Goal: Task Accomplishment & Management: Use online tool/utility

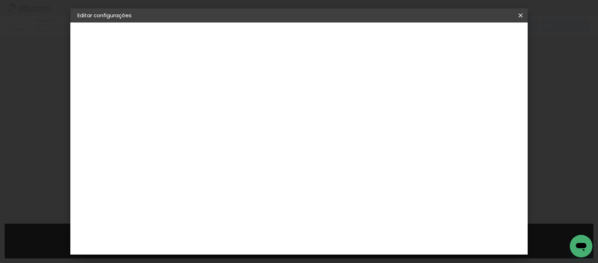
click at [0, 0] on div "30 cm cm cm mm A maioria das encadernadoras sugere 5mm de sangria." at bounding box center [0, 0] width 0 height 0
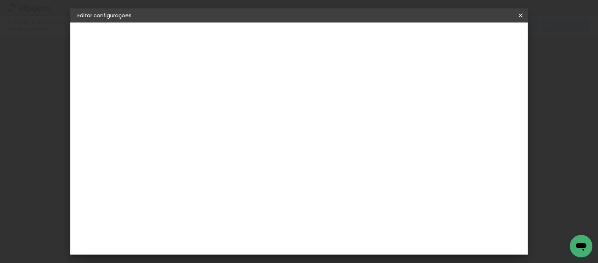
type input "25"
type input "38"
click at [351, 40] on paper-button "Salvar configurações" at bounding box center [326, 39] width 50 height 17
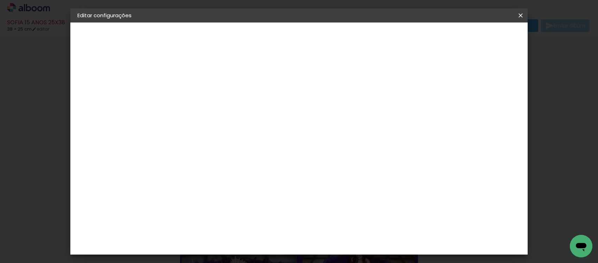
click at [344, 37] on span "Salvar configurações" at bounding box center [326, 40] width 36 height 10
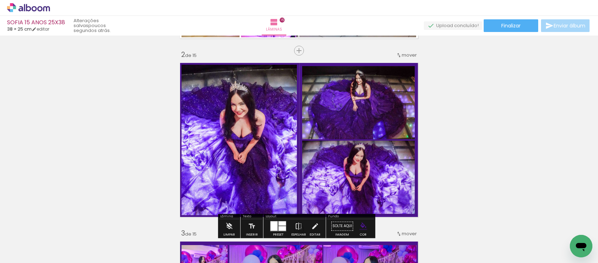
scroll to position [132, 0]
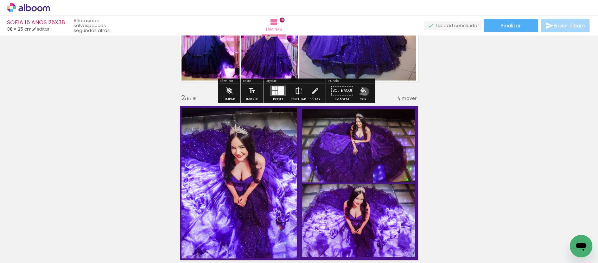
click at [362, 92] on iron-icon "color picker" at bounding box center [363, 91] width 8 height 8
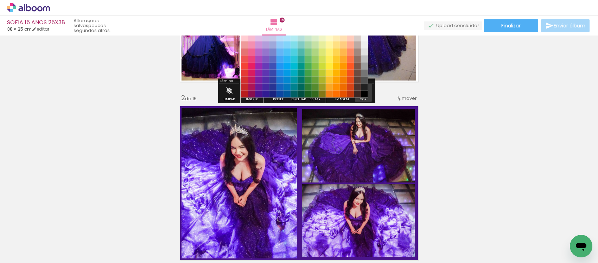
scroll to position [123, 0]
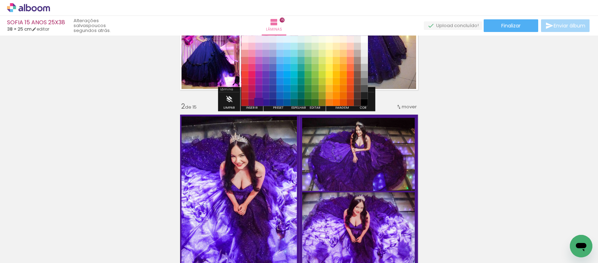
click at [256, 104] on paper-item "#4a148c" at bounding box center [258, 102] width 7 height 7
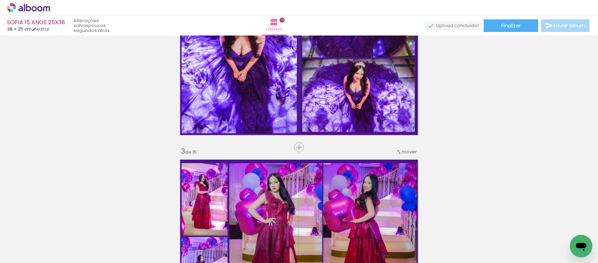
scroll to position [299, 0]
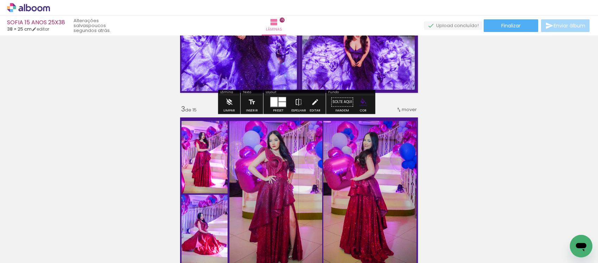
click at [359, 103] on iron-icon "color picker" at bounding box center [363, 102] width 8 height 8
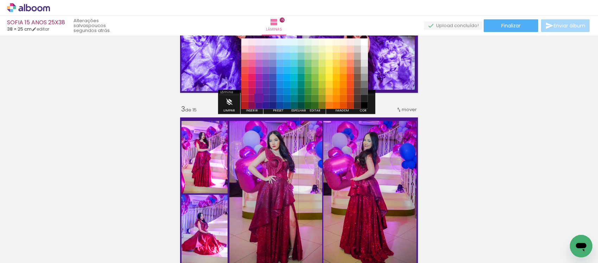
click at [257, 97] on paper-item "#6a1b9a" at bounding box center [258, 98] width 7 height 7
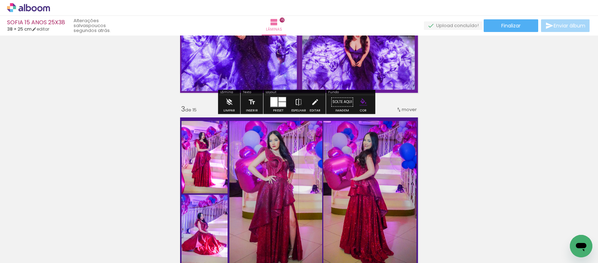
click at [365, 101] on paper-menu-button "#ffebee #ffcdd2 #ef9a9a #e57373 #ef5350 #f44336 #e53935 #d32f2f #c62828 #b71c1c…" at bounding box center [363, 101] width 13 height 13
click at [360, 99] on iron-icon "color picker" at bounding box center [363, 102] width 8 height 8
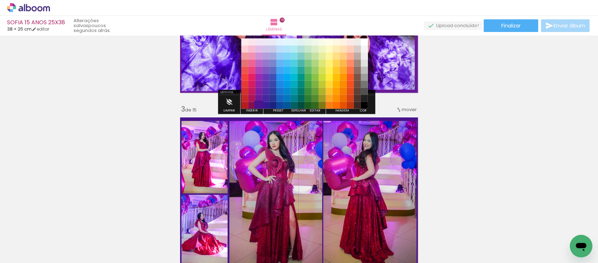
click at [257, 106] on paper-item "#4a148c" at bounding box center [258, 105] width 7 height 7
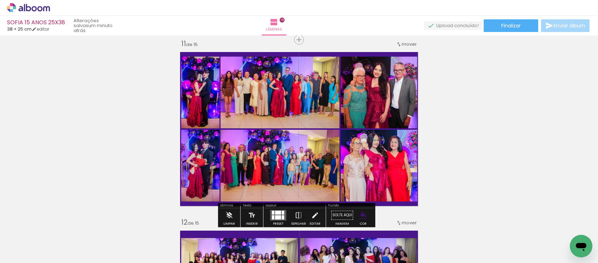
scroll to position [2013, 0]
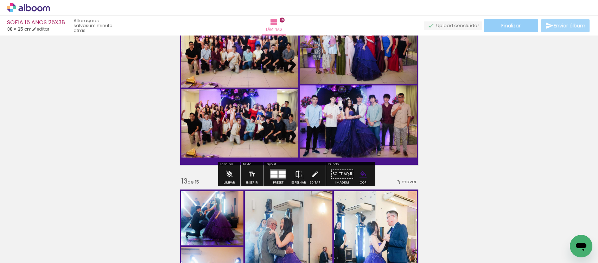
click at [504, 23] on span "Finalizar" at bounding box center [510, 25] width 19 height 5
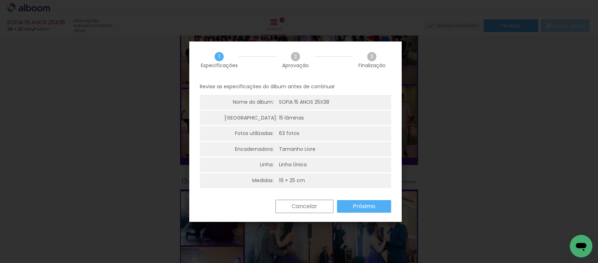
click at [0, 0] on slot "Próximo" at bounding box center [0, 0] width 0 height 0
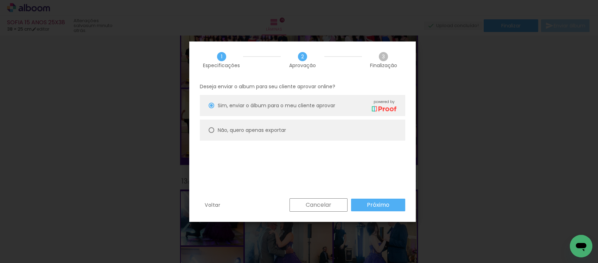
click at [319, 126] on paper-radio-button "Não, quero apenas exportar" at bounding box center [302, 130] width 205 height 21
type paper-radio-button "on"
click at [365, 203] on paper-button "Próximo" at bounding box center [378, 205] width 54 height 13
type input "Alta, 300 DPI"
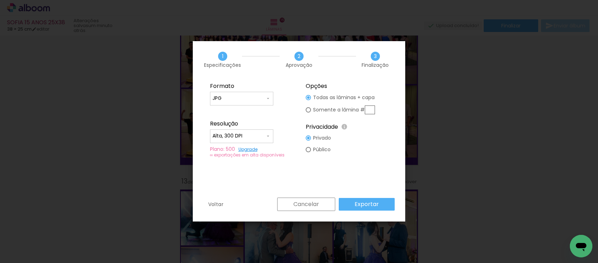
click at [0, 0] on slot "Exportar" at bounding box center [0, 0] width 0 height 0
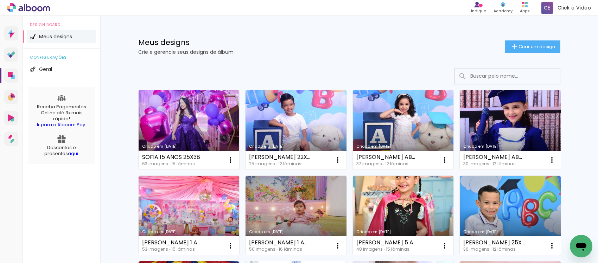
drag, startPoint x: 513, startPoint y: 50, endPoint x: 474, endPoint y: 89, distance: 54.7
click at [513, 50] on iron-icon at bounding box center [514, 47] width 8 height 8
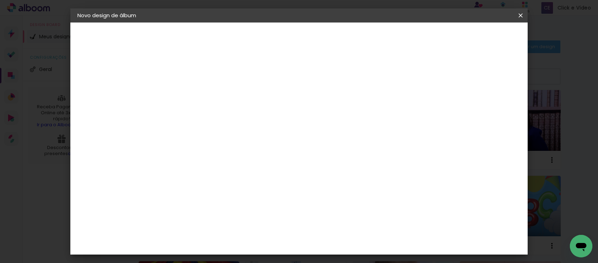
click at [0, 0] on iron-icon at bounding box center [0, 0] width 0 height 0
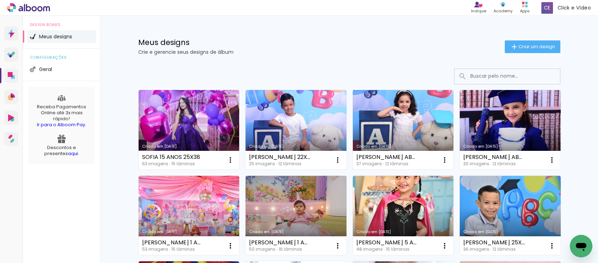
click at [398, 111] on link "Criado em [DATE]" at bounding box center [403, 129] width 101 height 79
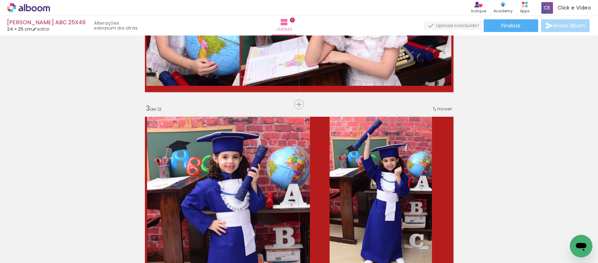
scroll to position [220, 0]
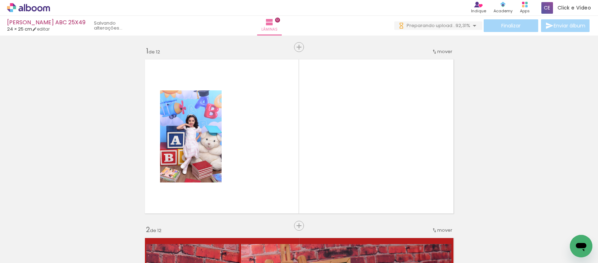
drag, startPoint x: 528, startPoint y: 240, endPoint x: 465, endPoint y: 214, distance: 67.6
click at [522, 238] on div at bounding box center [530, 239] width 32 height 21
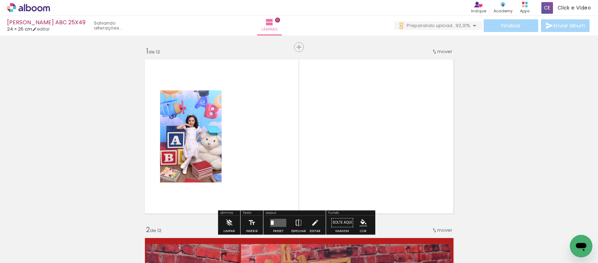
drag, startPoint x: 377, startPoint y: 192, endPoint x: 313, endPoint y: 168, distance: 68.4
click at [313, 168] on quentale-layouter at bounding box center [298, 136] width 315 height 161
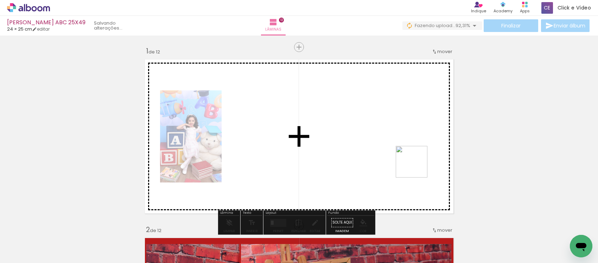
drag, startPoint x: 529, startPoint y: 245, endPoint x: 415, endPoint y: 166, distance: 139.1
click at [415, 166] on quentale-workspace at bounding box center [299, 131] width 598 height 263
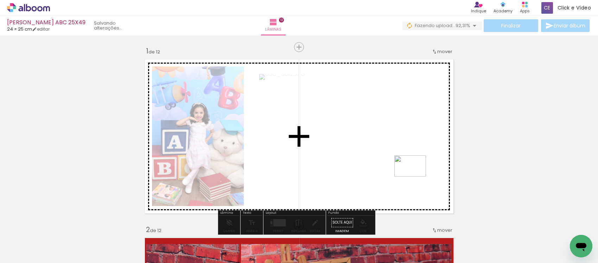
drag, startPoint x: 563, startPoint y: 241, endPoint x: 415, endPoint y: 176, distance: 161.5
click at [415, 176] on quentale-workspace at bounding box center [299, 131] width 598 height 263
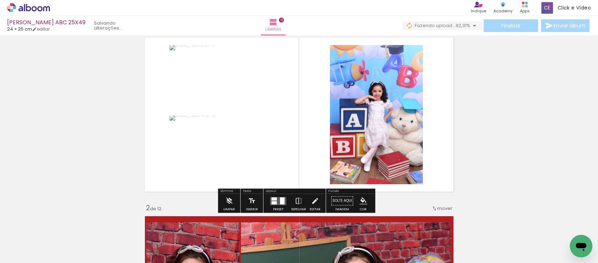
scroll to position [44, 0]
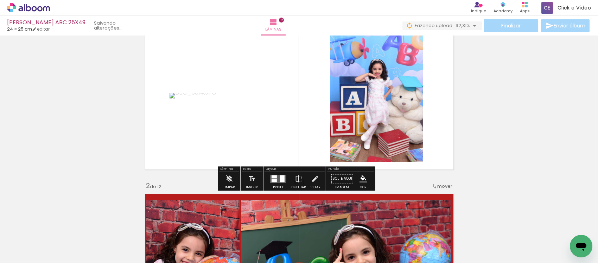
click at [280, 177] on div at bounding box center [282, 178] width 5 height 7
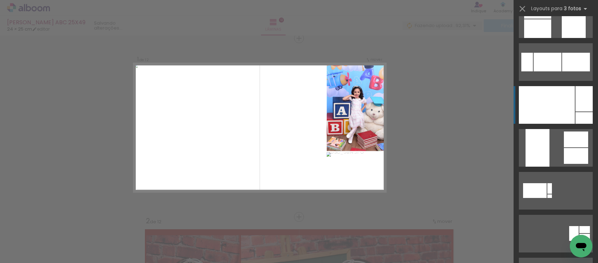
scroll to position [308, 0]
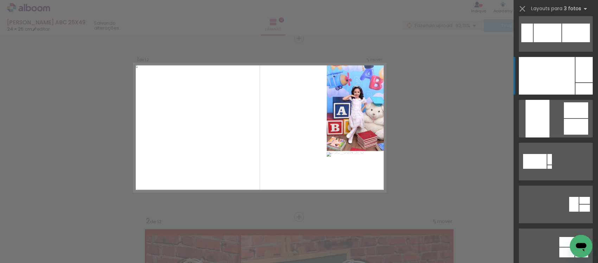
click at [551, 68] on div at bounding box center [547, 76] width 56 height 38
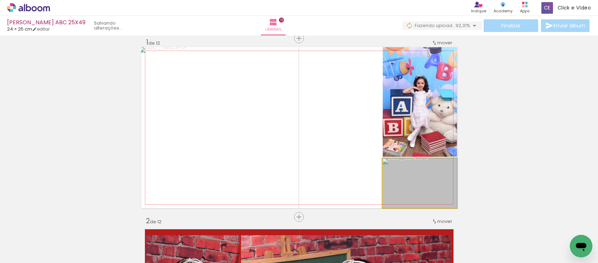
drag, startPoint x: 429, startPoint y: 189, endPoint x: 422, endPoint y: 148, distance: 42.1
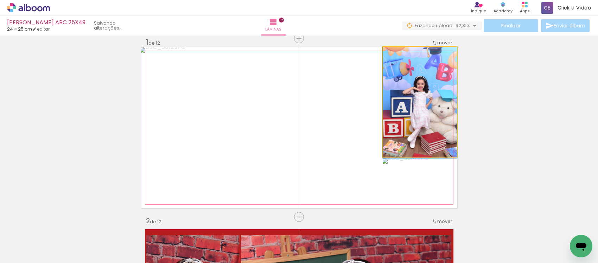
drag, startPoint x: 424, startPoint y: 139, endPoint x: 419, endPoint y: 148, distance: 10.1
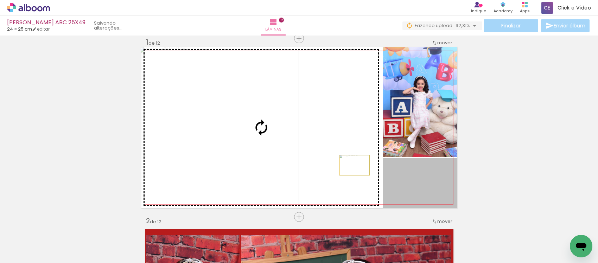
drag, startPoint x: 424, startPoint y: 186, endPoint x: 350, endPoint y: 165, distance: 77.1
click at [0, 0] on slot at bounding box center [0, 0] width 0 height 0
drag, startPoint x: 417, startPoint y: 196, endPoint x: 313, endPoint y: 168, distance: 107.5
click at [0, 0] on slot at bounding box center [0, 0] width 0 height 0
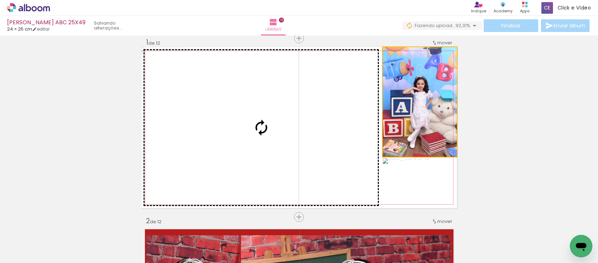
drag, startPoint x: 390, startPoint y: 129, endPoint x: 294, endPoint y: 134, distance: 96.8
click at [0, 0] on slot at bounding box center [0, 0] width 0 height 0
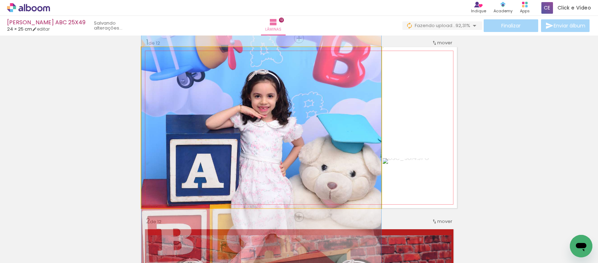
drag, startPoint x: 271, startPoint y: 135, endPoint x: 261, endPoint y: 162, distance: 28.3
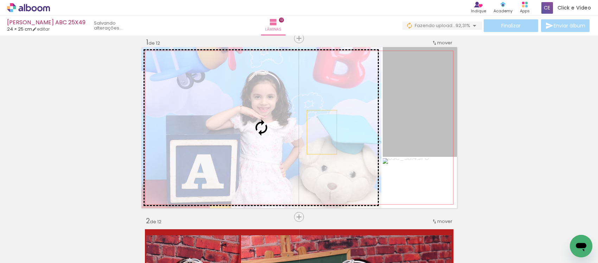
drag, startPoint x: 331, startPoint y: 129, endPoint x: 313, endPoint y: 133, distance: 18.3
click at [0, 0] on slot at bounding box center [0, 0] width 0 height 0
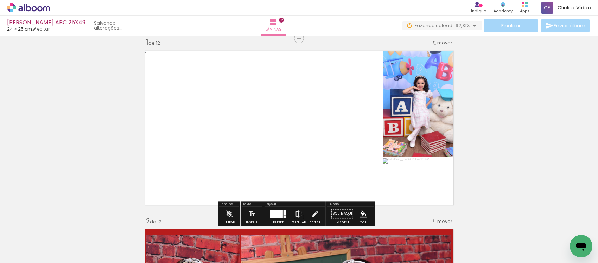
click at [280, 216] on div at bounding box center [276, 214] width 13 height 8
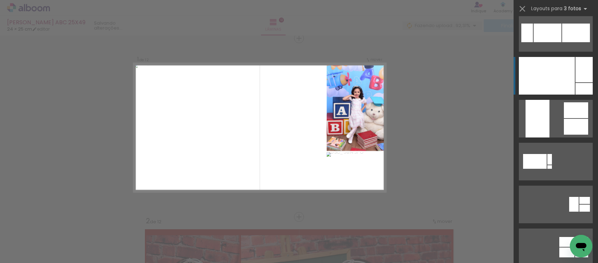
scroll to position [343, 0]
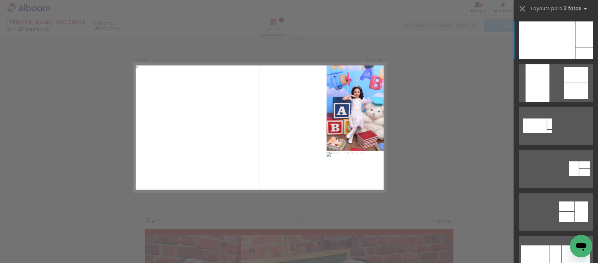
click at [542, 51] on div at bounding box center [547, 40] width 56 height 38
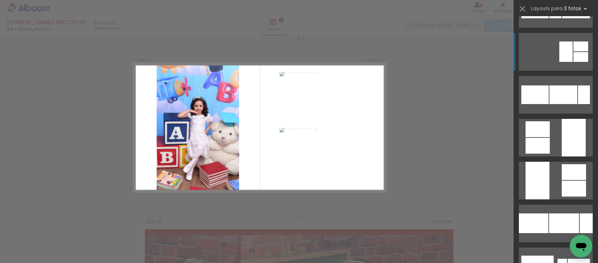
scroll to position [827, 0]
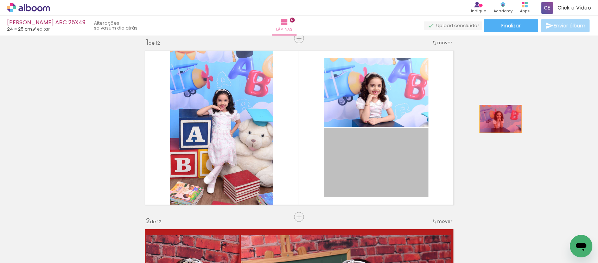
drag, startPoint x: 384, startPoint y: 149, endPoint x: 501, endPoint y: 118, distance: 121.4
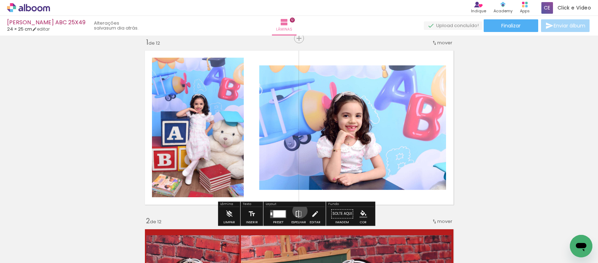
click at [298, 211] on iron-icon at bounding box center [299, 214] width 8 height 14
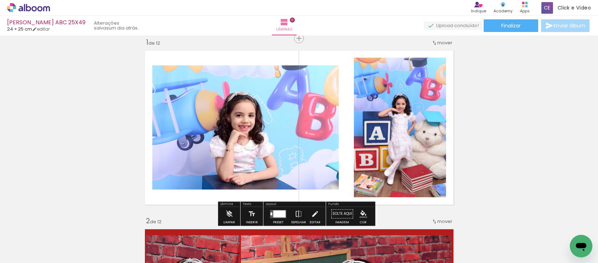
click at [278, 211] on div at bounding box center [279, 213] width 12 height 7
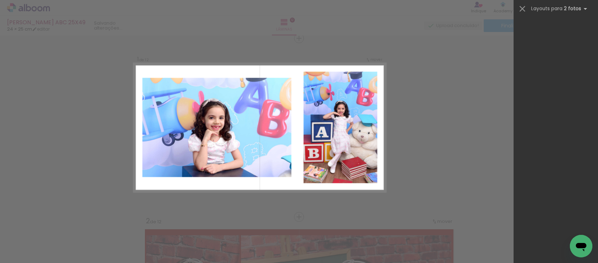
scroll to position [0, 0]
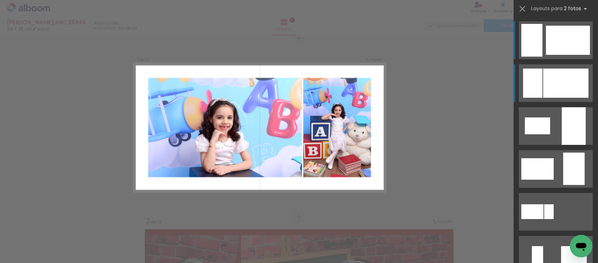
click at [557, 81] on div at bounding box center [565, 83] width 45 height 29
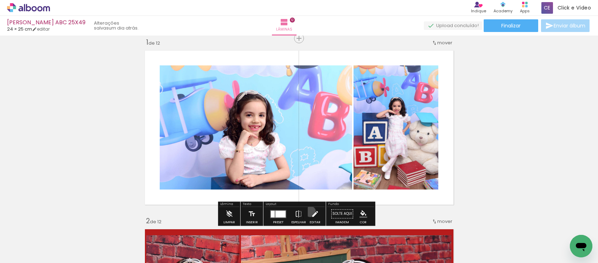
click at [311, 212] on iron-icon at bounding box center [315, 214] width 8 height 14
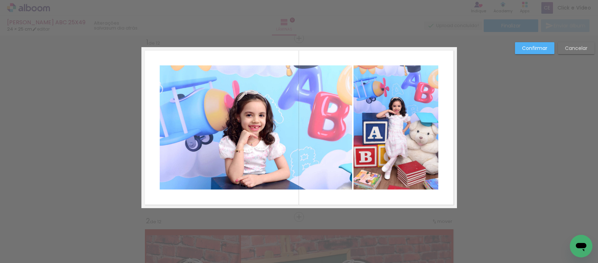
click at [253, 133] on quentale-photo at bounding box center [256, 127] width 192 height 124
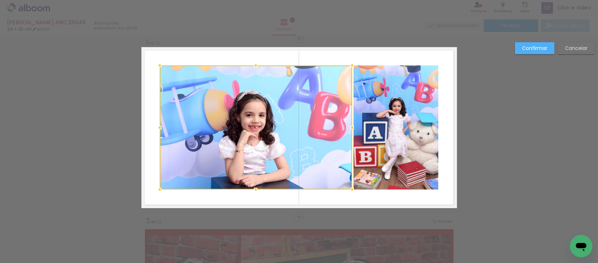
click at [400, 131] on quentale-photo at bounding box center [395, 127] width 85 height 124
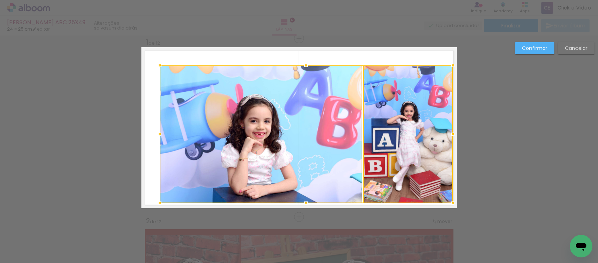
drag, startPoint x: 431, startPoint y: 191, endPoint x: 444, endPoint y: 204, distance: 18.7
click at [445, 204] on div at bounding box center [452, 203] width 14 height 14
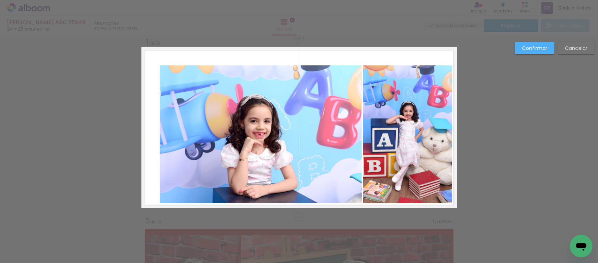
click at [444, 204] on quentale-layouter at bounding box center [298, 127] width 315 height 161
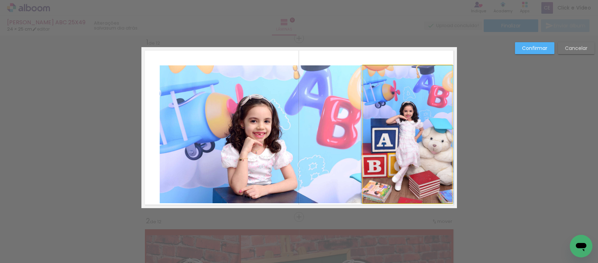
click at [400, 153] on quentale-photo at bounding box center [407, 134] width 89 height 138
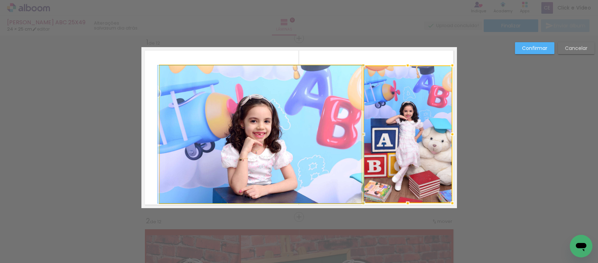
click at [217, 116] on quentale-photo at bounding box center [261, 134] width 202 height 138
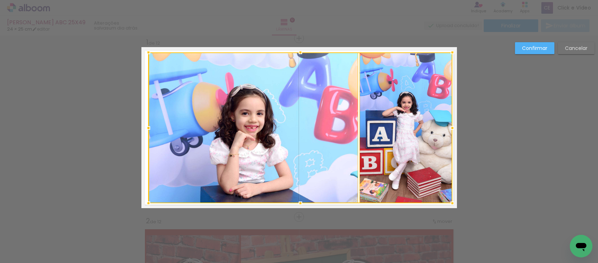
drag, startPoint x: 158, startPoint y: 65, endPoint x: 147, endPoint y: 52, distance: 17.7
click at [147, 52] on div at bounding box center [148, 52] width 14 height 14
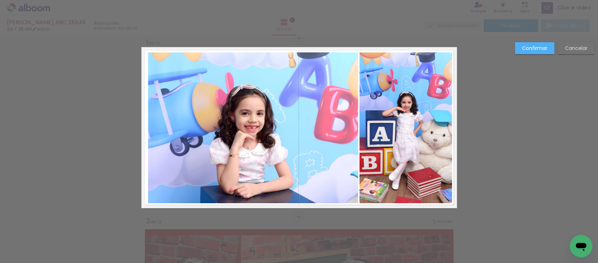
click at [178, 99] on quentale-photo at bounding box center [253, 127] width 210 height 151
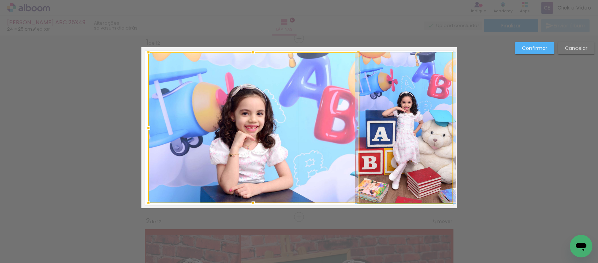
click at [413, 155] on quentale-photo at bounding box center [405, 127] width 92 height 151
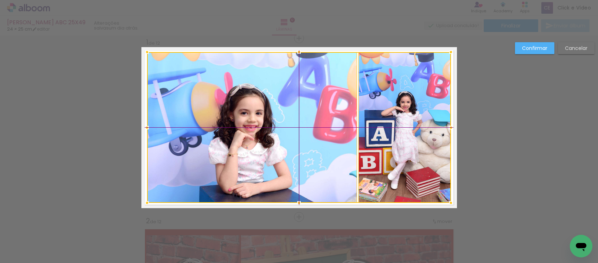
drag, startPoint x: 391, startPoint y: 123, endPoint x: 386, endPoint y: 128, distance: 6.7
click at [386, 128] on div at bounding box center [299, 127] width 304 height 151
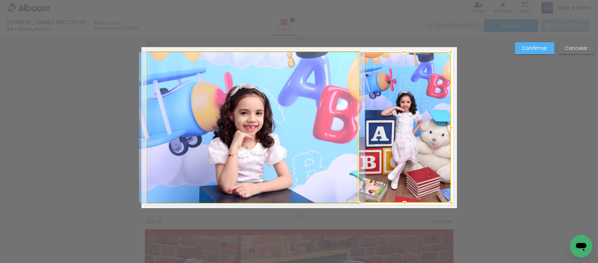
click at [317, 143] on quentale-photo at bounding box center [252, 127] width 210 height 151
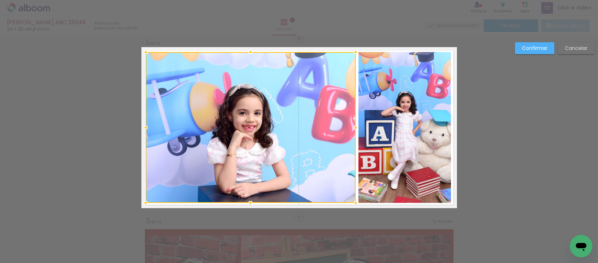
click at [322, 139] on div at bounding box center [251, 127] width 210 height 151
click at [322, 137] on div at bounding box center [250, 127] width 210 height 151
click at [323, 137] on div at bounding box center [250, 127] width 210 height 151
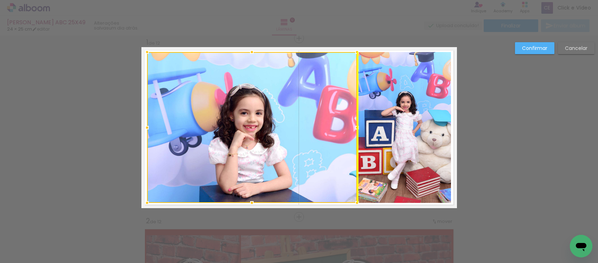
click at [322, 136] on div at bounding box center [252, 127] width 210 height 151
click at [309, 136] on div at bounding box center [252, 127] width 210 height 151
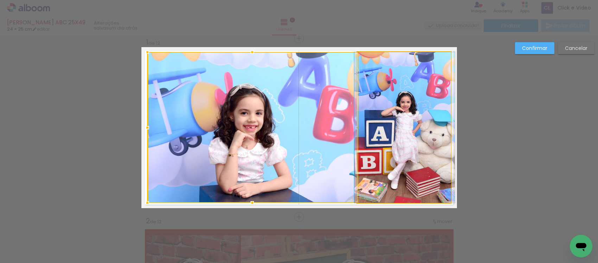
click at [388, 141] on quentale-photo at bounding box center [404, 127] width 92 height 151
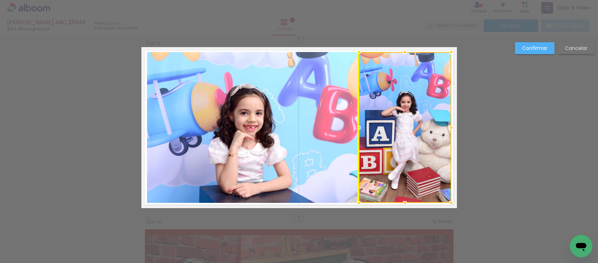
click at [394, 132] on div at bounding box center [405, 127] width 92 height 151
click at [313, 133] on quentale-photo at bounding box center [252, 127] width 210 height 151
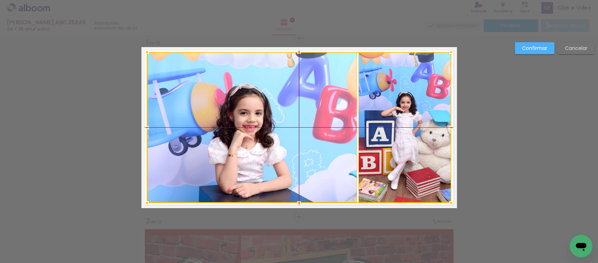
drag, startPoint x: 419, startPoint y: 121, endPoint x: 412, endPoint y: 134, distance: 14.0
click at [412, 134] on div at bounding box center [299, 127] width 304 height 151
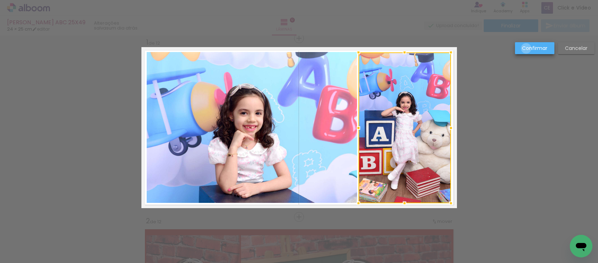
drag, startPoint x: 526, startPoint y: 49, endPoint x: 370, endPoint y: 89, distance: 160.9
click at [524, 52] on paper-button "Confirmar" at bounding box center [534, 48] width 39 height 12
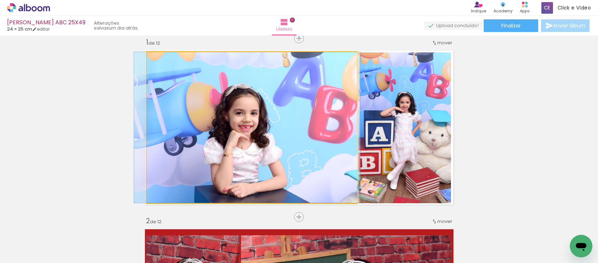
drag, startPoint x: 251, startPoint y: 124, endPoint x: 244, endPoint y: 130, distance: 9.5
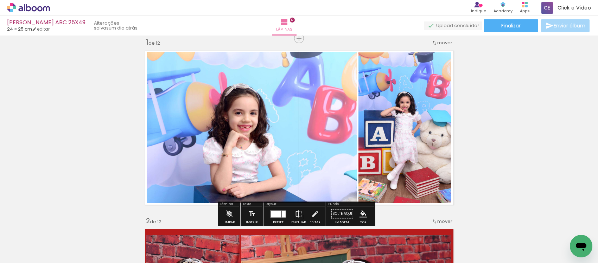
click at [244, 130] on quentale-photo at bounding box center [252, 127] width 210 height 151
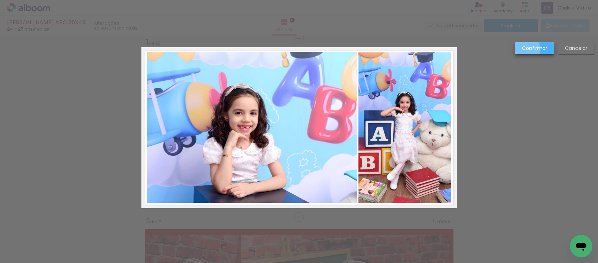
click at [0, 0] on slot "Confirmar" at bounding box center [0, 0] width 0 height 0
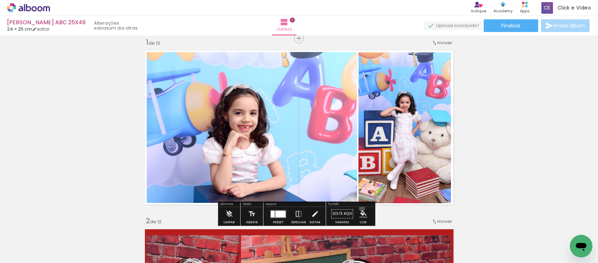
click at [359, 208] on paper-menu-button "#ffebee #ffcdd2 #ef9a9a #e57373 #ef5350 #f44336 #e53935 #d32f2f #c62828 #b71c1c…" at bounding box center [363, 213] width 13 height 13
click at [357, 212] on paper-menu-button "#ffebee #ffcdd2 #ef9a9a #e57373 #ef5350 #f44336 #e53935 #d32f2f #c62828 #b71c1c…" at bounding box center [363, 213] width 13 height 13
click at [359, 213] on iron-icon "color picker" at bounding box center [363, 214] width 8 height 8
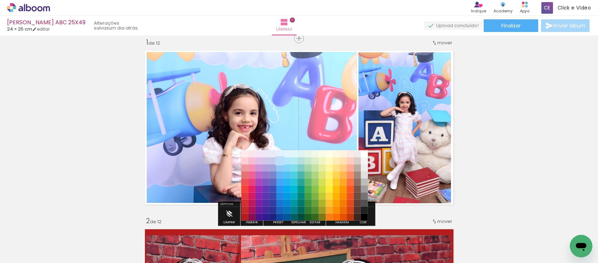
click at [280, 158] on paper-item "#bbdefb" at bounding box center [279, 161] width 7 height 7
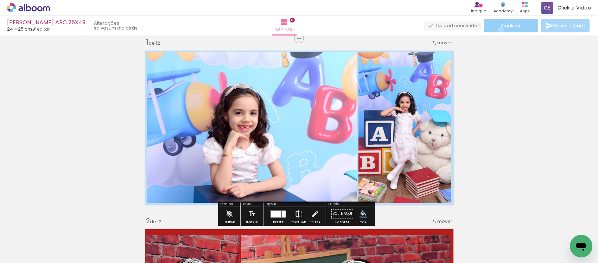
click at [498, 29] on paper-button "Finalizar" at bounding box center [510, 25] width 54 height 13
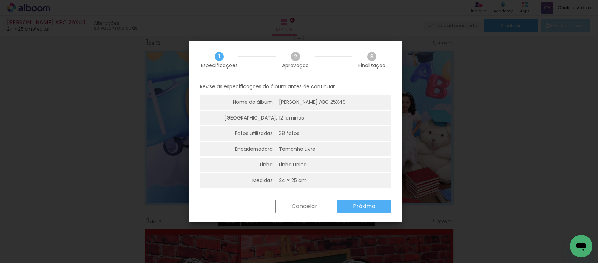
click at [0, 0] on slot "Próximo" at bounding box center [0, 0] width 0 height 0
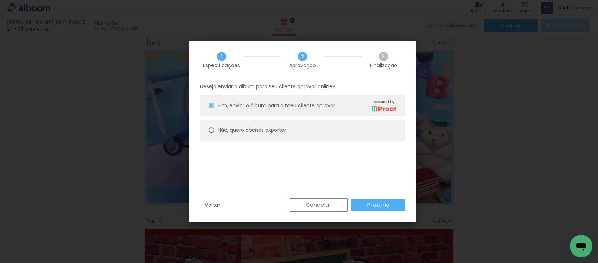
click at [0, 0] on slot "Não, quero apenas exportar" at bounding box center [0, 0] width 0 height 0
type paper-radio-button "on"
click at [0, 0] on slot "Próximo" at bounding box center [0, 0] width 0 height 0
type input "Alta, 300 DPI"
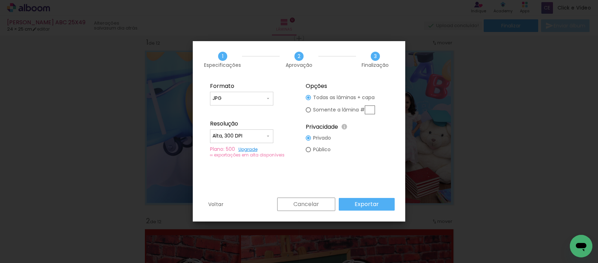
click at [0, 0] on slot "Exportar" at bounding box center [0, 0] width 0 height 0
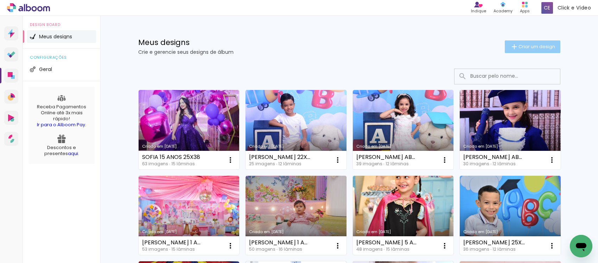
click at [505, 49] on paper-button "Criar um design" at bounding box center [533, 46] width 56 height 13
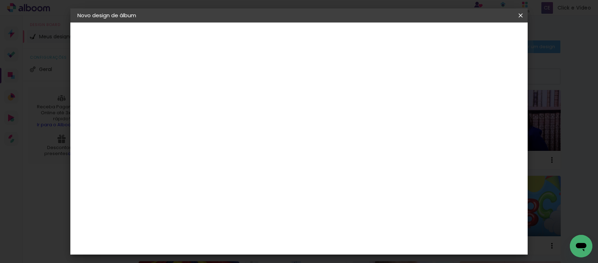
click at [192, 92] on input at bounding box center [192, 94] width 0 height 11
click at [0, 0] on paper-icon-button at bounding box center [0, 0] width 0 height 0
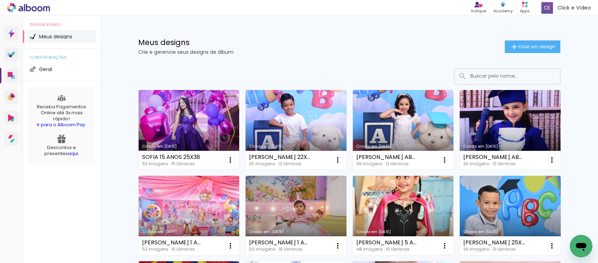
drag, startPoint x: 524, startPoint y: 44, endPoint x: 477, endPoint y: 61, distance: 50.0
click at [524, 44] on span "Criar um design" at bounding box center [536, 46] width 37 height 5
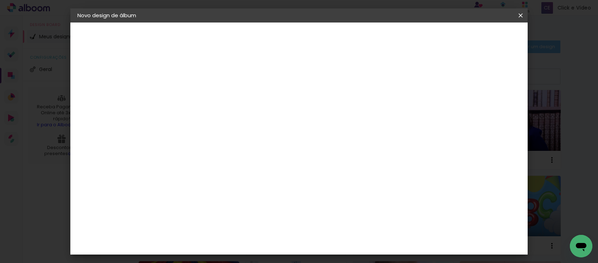
click at [192, 92] on input at bounding box center [192, 94] width 0 height 11
click at [192, 94] on input at bounding box center [192, 94] width 0 height 11
drag, startPoint x: 271, startPoint y: 97, endPoint x: 256, endPoint y: 97, distance: 15.8
click at [0, 0] on div "Informações Dê um título ao seu álbum. Avançar" at bounding box center [0, 0] width 0 height 0
type input "[PERSON_NAME] 1 ANO 22X30"
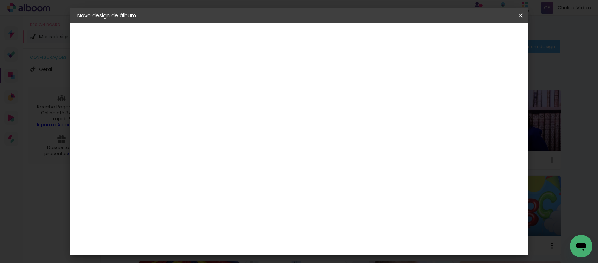
type paper-input "[PERSON_NAME] 1 ANO 22X30"
click at [0, 0] on slot "Avançar" at bounding box center [0, 0] width 0 height 0
click at [324, 107] on paper-item "Tamanho Livre" at bounding box center [291, 106] width 68 height 15
click at [324, 40] on paper-button "Avançar" at bounding box center [306, 37] width 34 height 12
click at [178, 198] on input "30" at bounding box center [170, 199] width 18 height 11
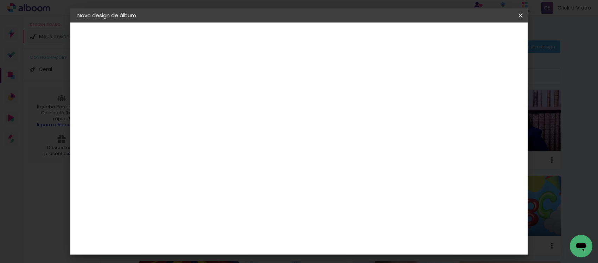
type input "3"
type input "22"
type paper-input "22"
click at [342, 190] on input "60" at bounding box center [337, 190] width 18 height 11
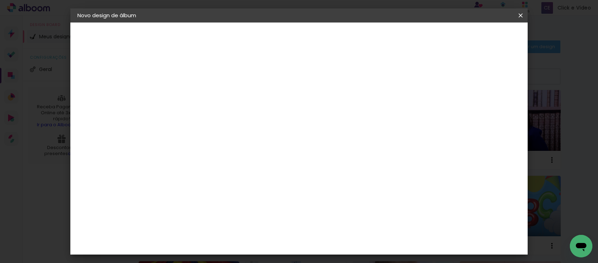
type input "30"
type paper-input "30"
drag, startPoint x: 487, startPoint y: 40, endPoint x: 491, endPoint y: 31, distance: 10.4
click at [409, 40] on paper-button "Iniciar design" at bounding box center [385, 37] width 46 height 12
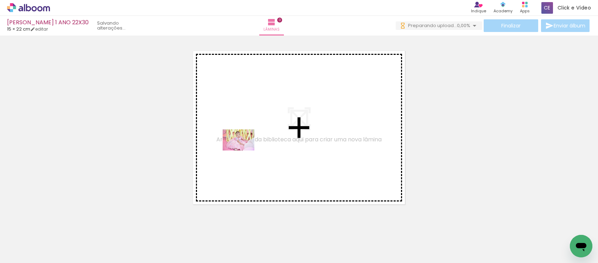
drag, startPoint x: 78, startPoint y: 248, endPoint x: 244, endPoint y: 150, distance: 192.1
click at [244, 150] on quentale-workspace at bounding box center [299, 131] width 598 height 263
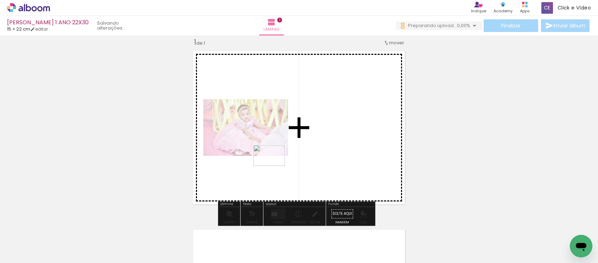
drag, startPoint x: 111, startPoint y: 242, endPoint x: 274, endPoint y: 166, distance: 180.3
click at [274, 166] on quentale-workspace at bounding box center [299, 131] width 598 height 263
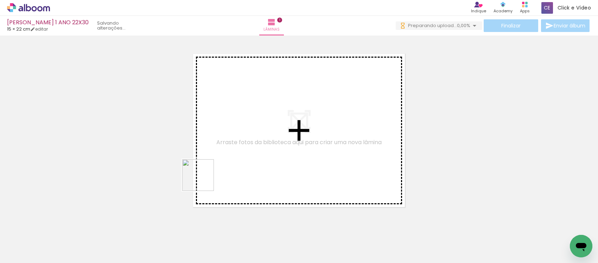
drag, startPoint x: 150, startPoint y: 244, endPoint x: 222, endPoint y: 161, distance: 110.4
click at [222, 161] on quentale-workspace at bounding box center [299, 131] width 598 height 263
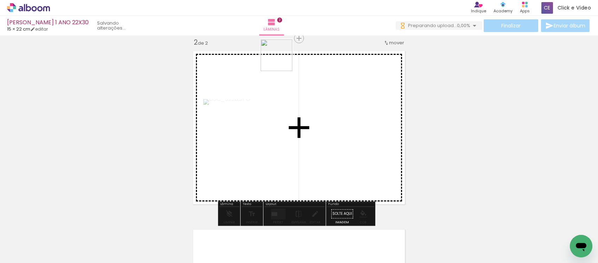
drag, startPoint x: 192, startPoint y: 242, endPoint x: 258, endPoint y: 97, distance: 159.5
click at [264, 91] on quentale-workspace at bounding box center [299, 131] width 598 height 263
drag, startPoint x: 230, startPoint y: 243, endPoint x: 264, endPoint y: 147, distance: 101.9
click at [264, 147] on quentale-workspace at bounding box center [299, 131] width 598 height 263
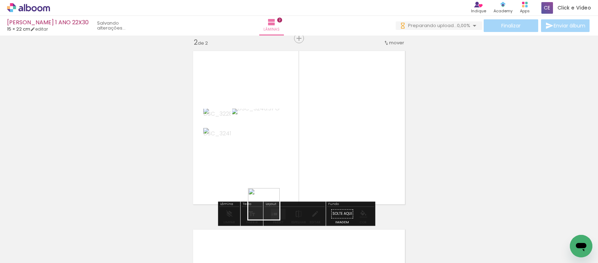
drag, startPoint x: 256, startPoint y: 240, endPoint x: 277, endPoint y: 166, distance: 77.2
click at [277, 166] on quentale-workspace at bounding box center [299, 131] width 598 height 263
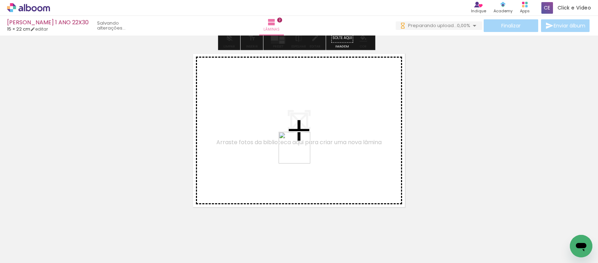
drag, startPoint x: 308, startPoint y: 216, endPoint x: 299, endPoint y: 152, distance: 64.5
click at [299, 152] on quentale-workspace at bounding box center [299, 131] width 598 height 263
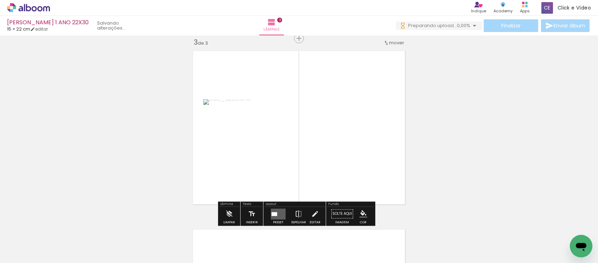
scroll to position [366, 0]
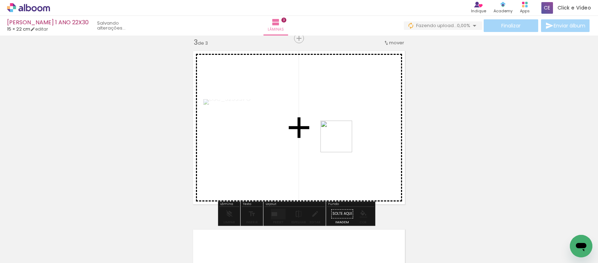
drag, startPoint x: 349, startPoint y: 182, endPoint x: 341, endPoint y: 142, distance: 40.8
click at [341, 142] on quentale-workspace at bounding box center [299, 131] width 598 height 263
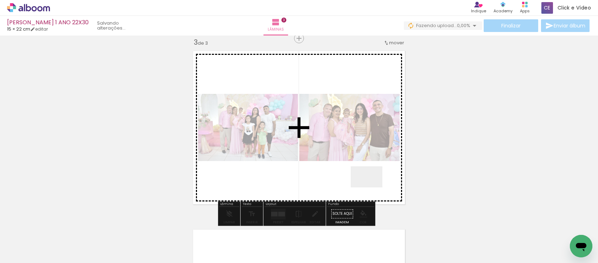
drag, startPoint x: 375, startPoint y: 195, endPoint x: 372, endPoint y: 186, distance: 9.8
click at [372, 187] on quentale-workspace at bounding box center [299, 131] width 598 height 263
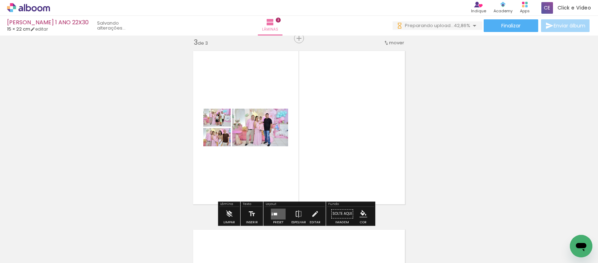
scroll to position [0, 0]
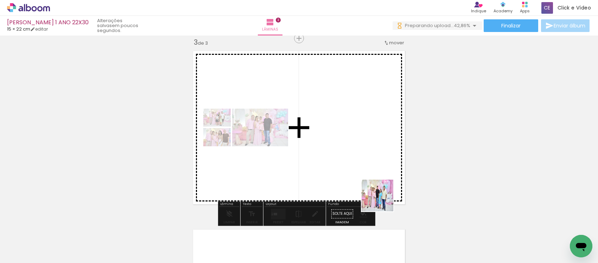
drag, startPoint x: 424, startPoint y: 243, endPoint x: 383, endPoint y: 201, distance: 59.7
click at [383, 201] on quentale-workspace at bounding box center [299, 131] width 598 height 263
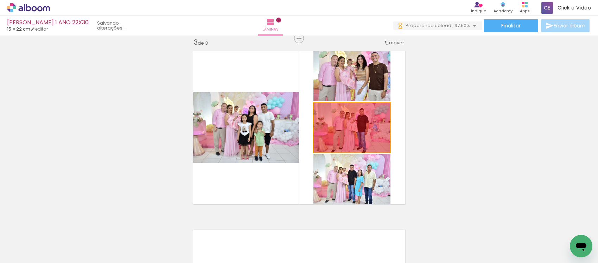
click at [447, 118] on div "Inserir lâmina 1 de 3 Inserir lâmina 2 de 3 Inserir lâmina 3 de 3" at bounding box center [299, 29] width 598 height 715
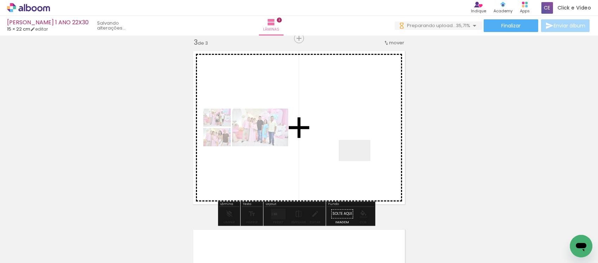
drag, startPoint x: 468, startPoint y: 238, endPoint x: 360, endPoint y: 161, distance: 132.9
click at [360, 161] on quentale-workspace at bounding box center [299, 131] width 598 height 263
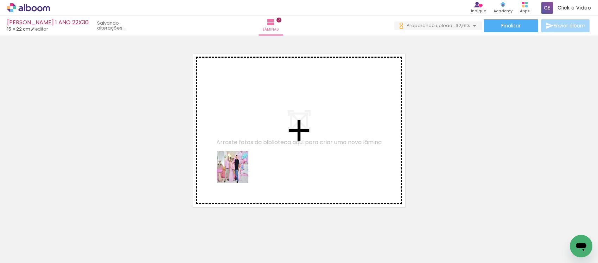
drag, startPoint x: 206, startPoint y: 220, endPoint x: 238, endPoint y: 172, distance: 57.3
click at [238, 172] on quentale-workspace at bounding box center [299, 131] width 598 height 263
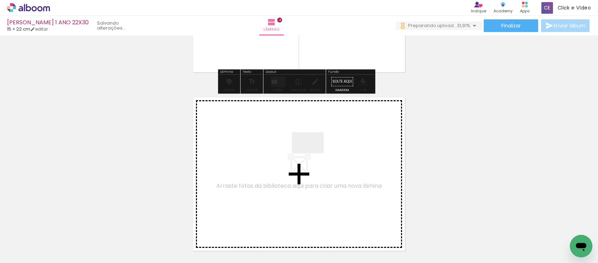
drag, startPoint x: 313, startPoint y: 153, endPoint x: 352, endPoint y: 230, distance: 86.3
click at [313, 153] on quentale-workspace at bounding box center [299, 131] width 598 height 263
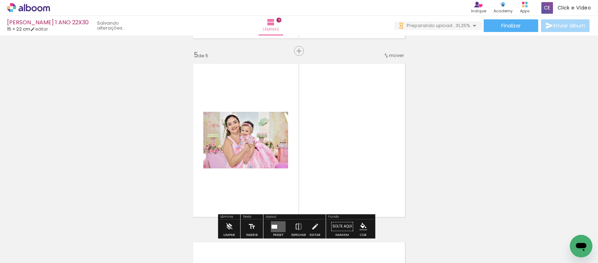
scroll to position [723, 0]
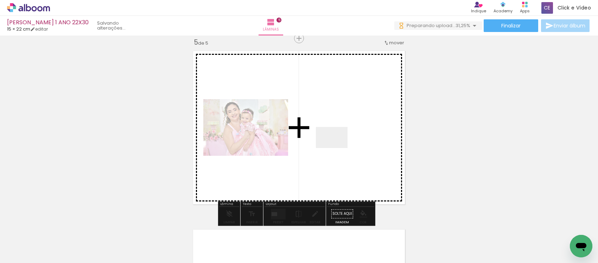
drag, startPoint x: 347, startPoint y: 192, endPoint x: 334, endPoint y: 140, distance: 53.2
click at [334, 140] on quentale-workspace at bounding box center [299, 131] width 598 height 263
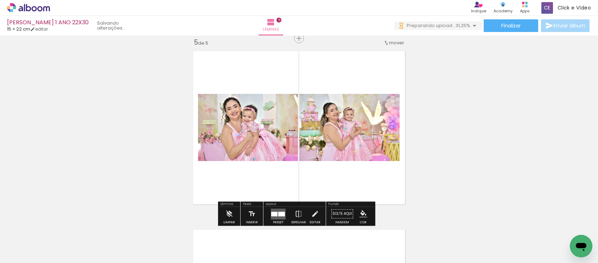
scroll to position [0, 0]
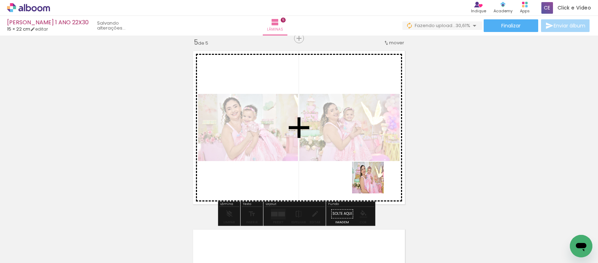
drag, startPoint x: 399, startPoint y: 227, endPoint x: 481, endPoint y: 262, distance: 89.0
click at [361, 157] on quentale-workspace at bounding box center [299, 131] width 598 height 263
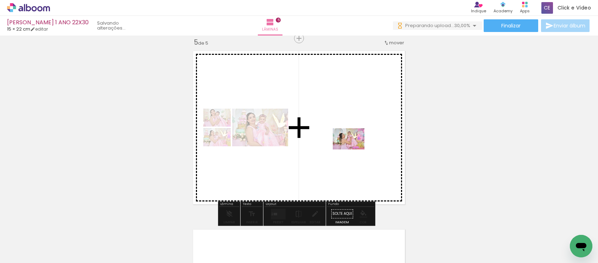
drag, startPoint x: 428, startPoint y: 236, endPoint x: 354, endPoint y: 149, distance: 114.2
click at [354, 149] on quentale-workspace at bounding box center [299, 131] width 598 height 263
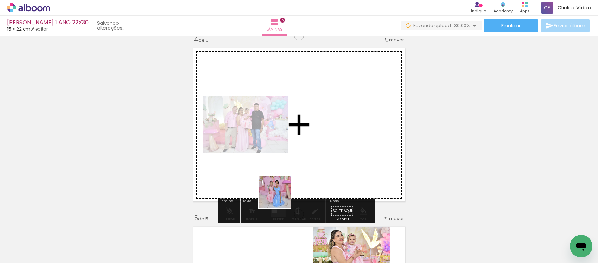
drag, startPoint x: 262, startPoint y: 241, endPoint x: 284, endPoint y: 187, distance: 58.4
click at [284, 187] on quentale-workspace at bounding box center [299, 131] width 598 height 263
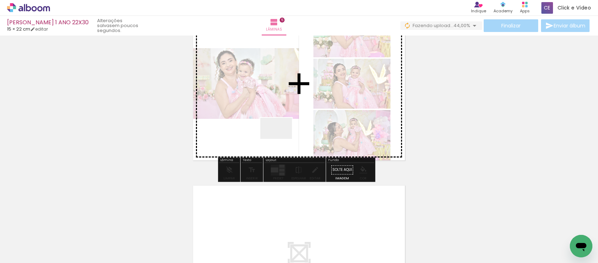
click at [281, 139] on quentale-workspace at bounding box center [299, 131] width 598 height 263
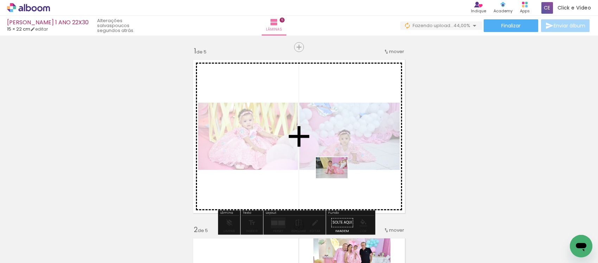
drag, startPoint x: 336, startPoint y: 238, endPoint x: 337, endPoint y: 178, distance: 59.8
click at [337, 178] on quentale-workspace at bounding box center [299, 131] width 598 height 263
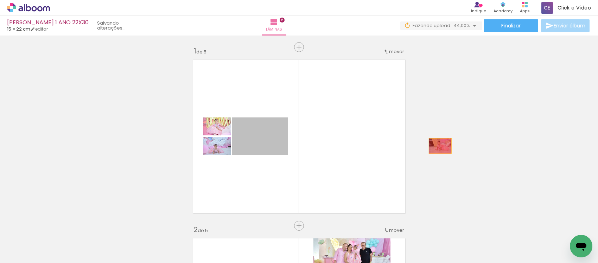
drag, startPoint x: 278, startPoint y: 146, endPoint x: 465, endPoint y: 142, distance: 187.1
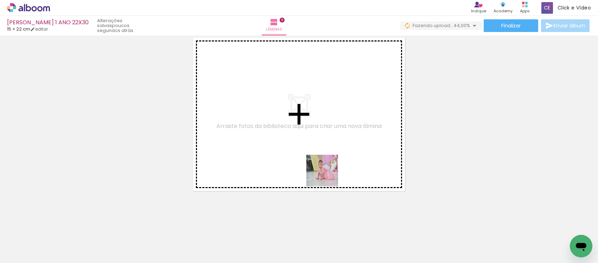
drag, startPoint x: 327, startPoint y: 176, endPoint x: 322, endPoint y: 155, distance: 21.8
click at [322, 155] on quentale-workspace at bounding box center [299, 131] width 598 height 263
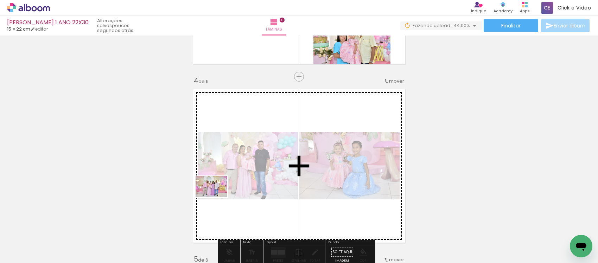
drag, startPoint x: 111, startPoint y: 247, endPoint x: 217, endPoint y: 197, distance: 116.9
click at [217, 197] on quentale-workspace at bounding box center [299, 131] width 598 height 263
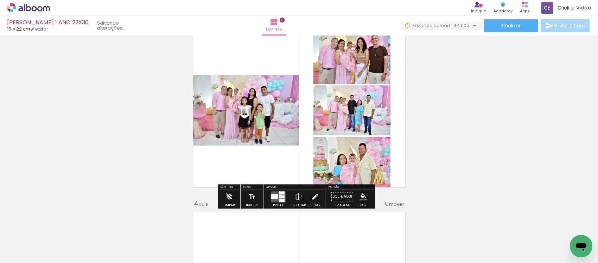
scroll to position [374, 0]
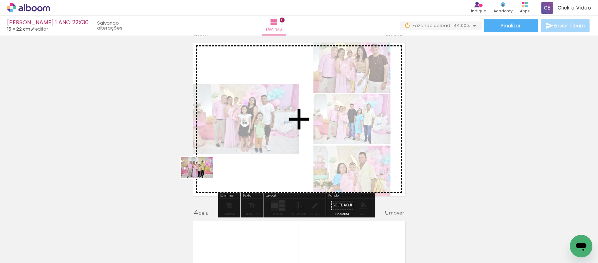
drag, startPoint x: 154, startPoint y: 244, endPoint x: 202, endPoint y: 178, distance: 82.0
click at [202, 178] on quentale-workspace at bounding box center [299, 131] width 598 height 263
